Goal: Navigation & Orientation: Find specific page/section

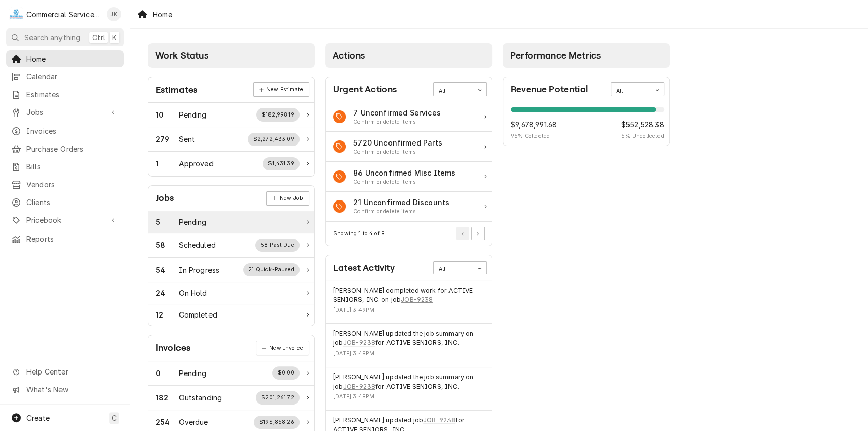
click at [203, 218] on div "Pending" at bounding box center [193, 222] width 28 height 11
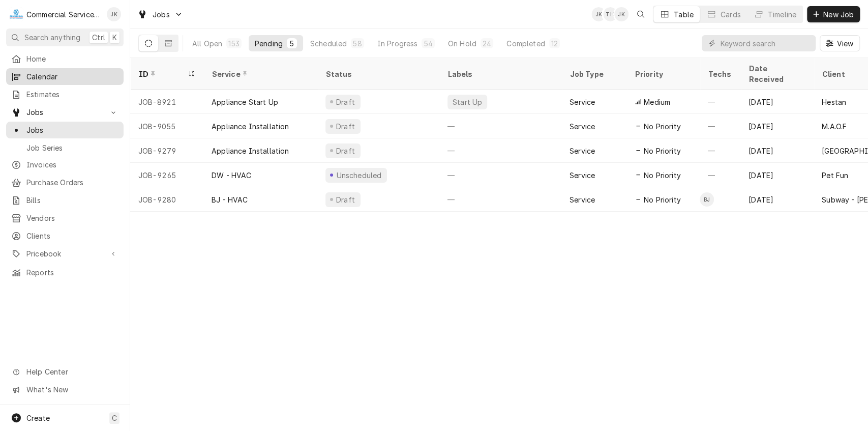
click at [58, 77] on span "Calendar" at bounding box center [72, 76] width 92 height 11
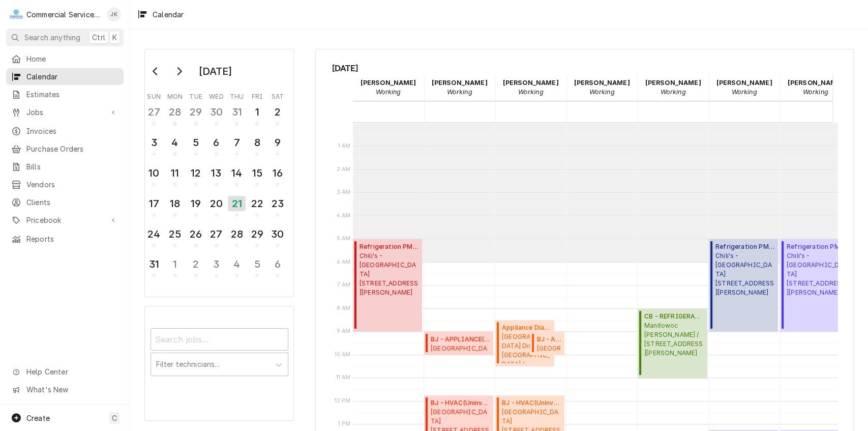
scroll to position [139, 0]
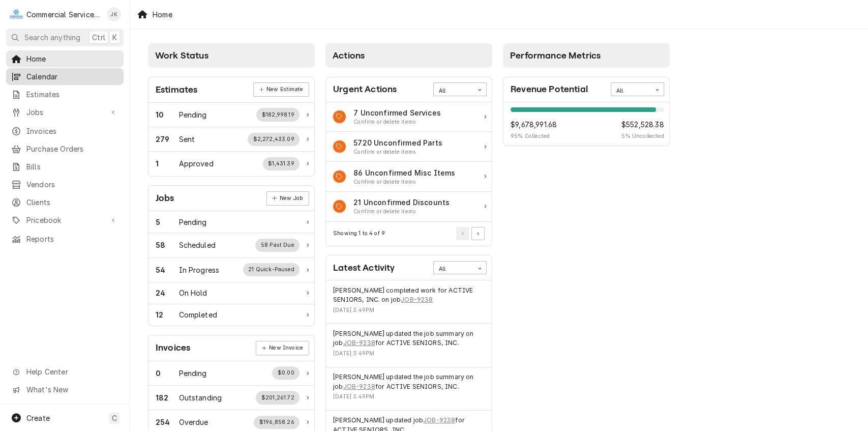
click at [49, 73] on span "Calendar" at bounding box center [72, 76] width 92 height 11
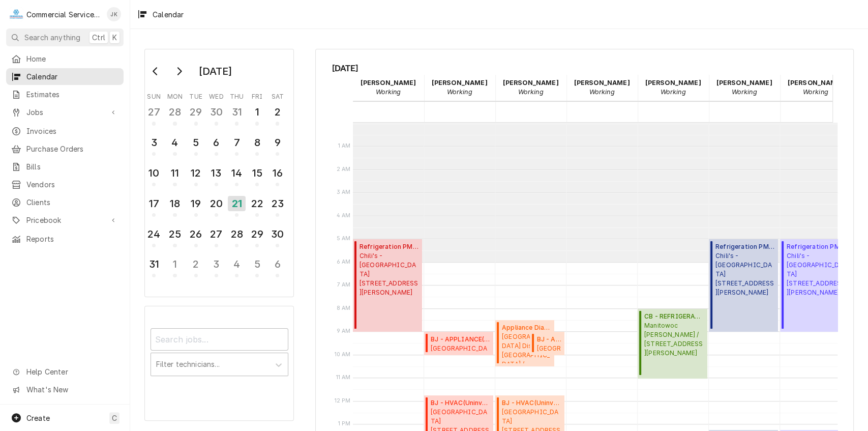
scroll to position [139, 0]
